Goal: Task Accomplishment & Management: Manage account settings

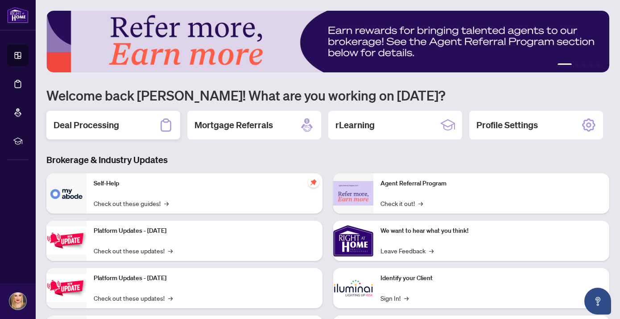
click at [91, 128] on h2 "Deal Processing" at bounding box center [87, 125] width 66 height 12
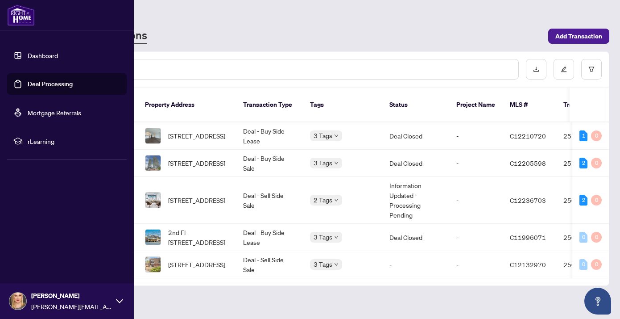
click at [28, 82] on link "Deal Processing" at bounding box center [50, 84] width 45 height 8
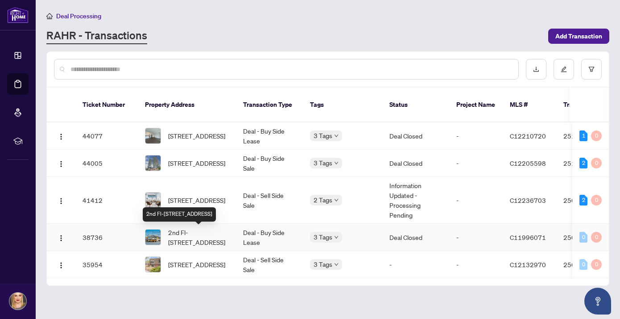
click at [195, 238] on span "2nd Fl-224 Queen St, Toronto, Ontario M5V 1Z6, Canada" at bounding box center [198, 237] width 61 height 20
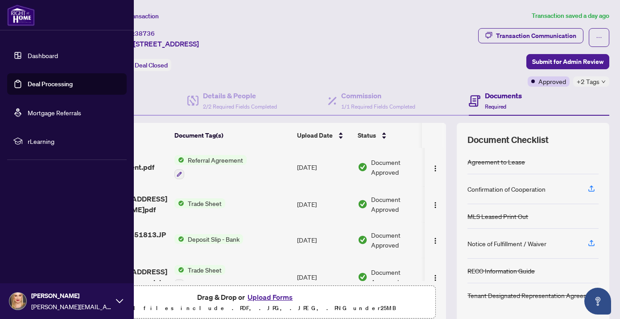
click at [116, 302] on icon at bounding box center [119, 300] width 7 height 7
click at [36, 246] on span "Logout" at bounding box center [36, 247] width 20 height 14
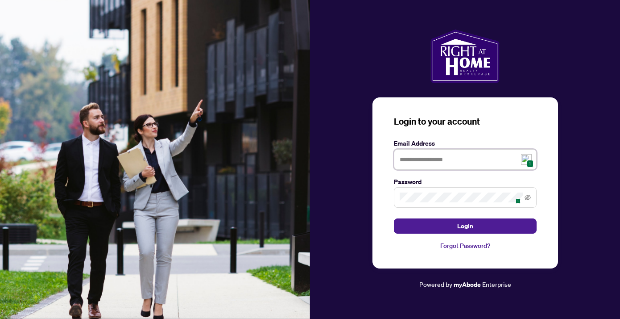
click at [413, 159] on input "text" at bounding box center [465, 159] width 143 height 21
type input "**********"
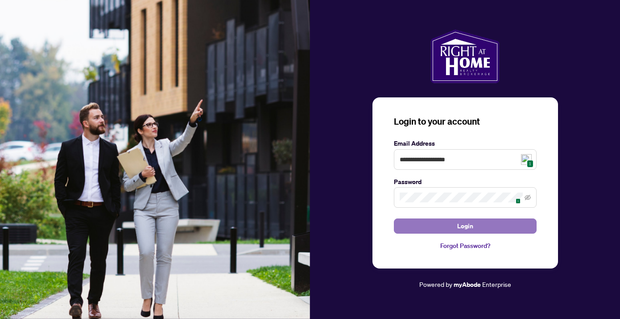
click at [443, 228] on button "Login" at bounding box center [465, 225] width 143 height 15
